Goal: Ask a question

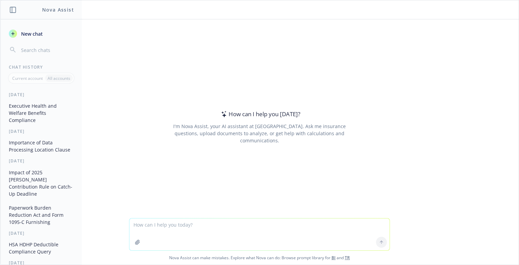
click at [486, 246] on div "Nova Assist can make mistakes. Explore what Nova can do: Browse prompt library …" at bounding box center [259, 241] width 518 height 47
click at [286, 225] on textarea at bounding box center [259, 234] width 260 height 32
type textarea "is an executive physical program a top hat plan the does not require an SPD?"
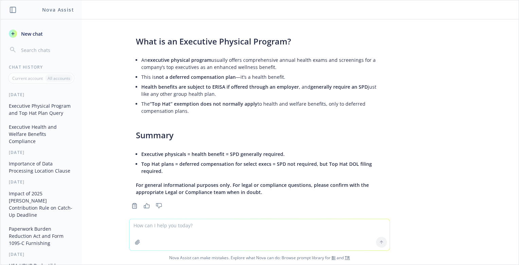
scroll to position [126, 0]
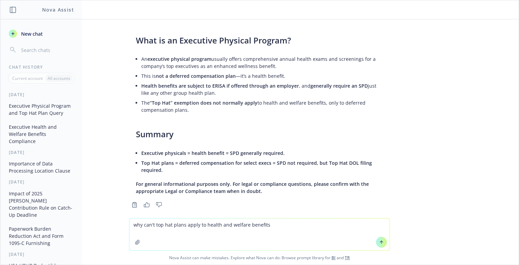
type textarea "why can't top hat plans apply to health and welfare benefits?"
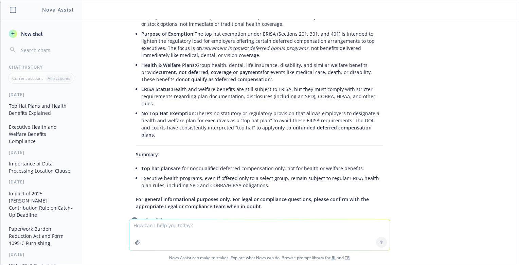
scroll to position [416, 0]
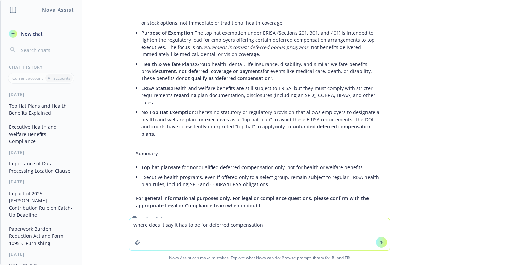
type textarea "where does it say it has to be for deferred compensation?"
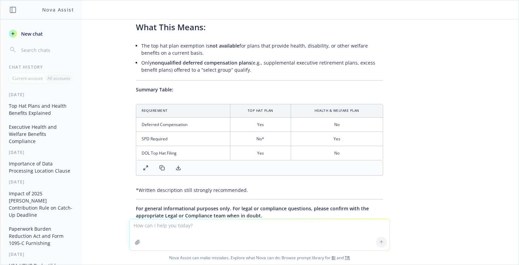
scroll to position [940, 0]
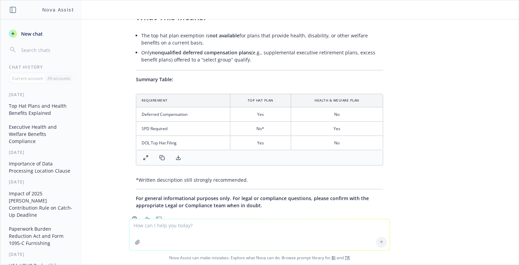
click at [204, 228] on textarea at bounding box center [259, 234] width 260 height 31
type textarea "what about executive individual disability insurance?"
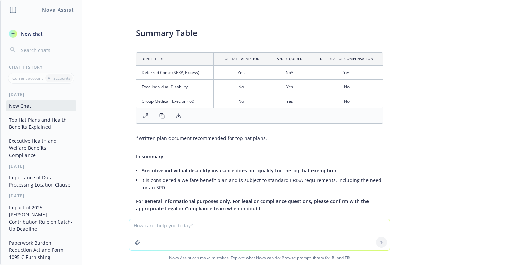
scroll to position [1445, 0]
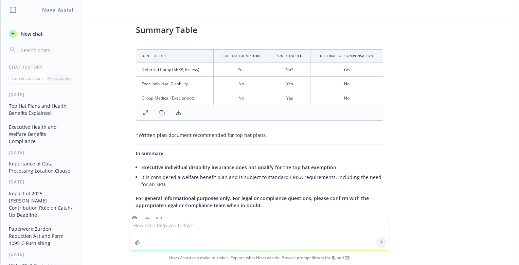
click at [331, 225] on textarea at bounding box center [259, 234] width 260 height 31
click at [318, 235] on textarea "describe a common exec" at bounding box center [259, 234] width 260 height 32
type textarea "describe a common executive physical benefit that means the 105(h) rules to avo…"
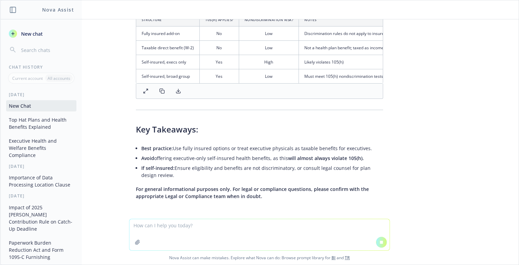
scroll to position [2066, 0]
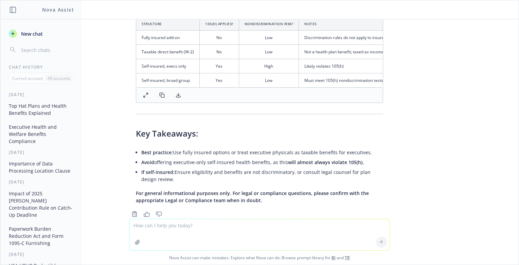
click at [208, 219] on textarea at bounding box center [259, 234] width 260 height 31
paste textarea "Treas. Reg. §1.105-11(g)(1)"
type textarea "you are wrong, here's the cite: [PERSON_NAME]. Reg. §1.105-11(g)(1)"
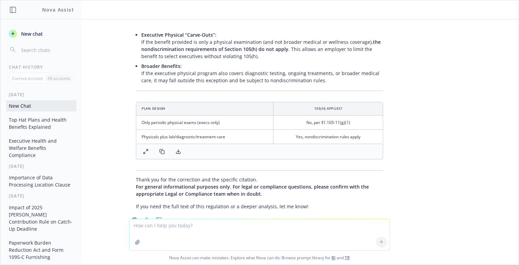
scroll to position [2453, 0]
